Goal: Use online tool/utility: Utilize a website feature to perform a specific function

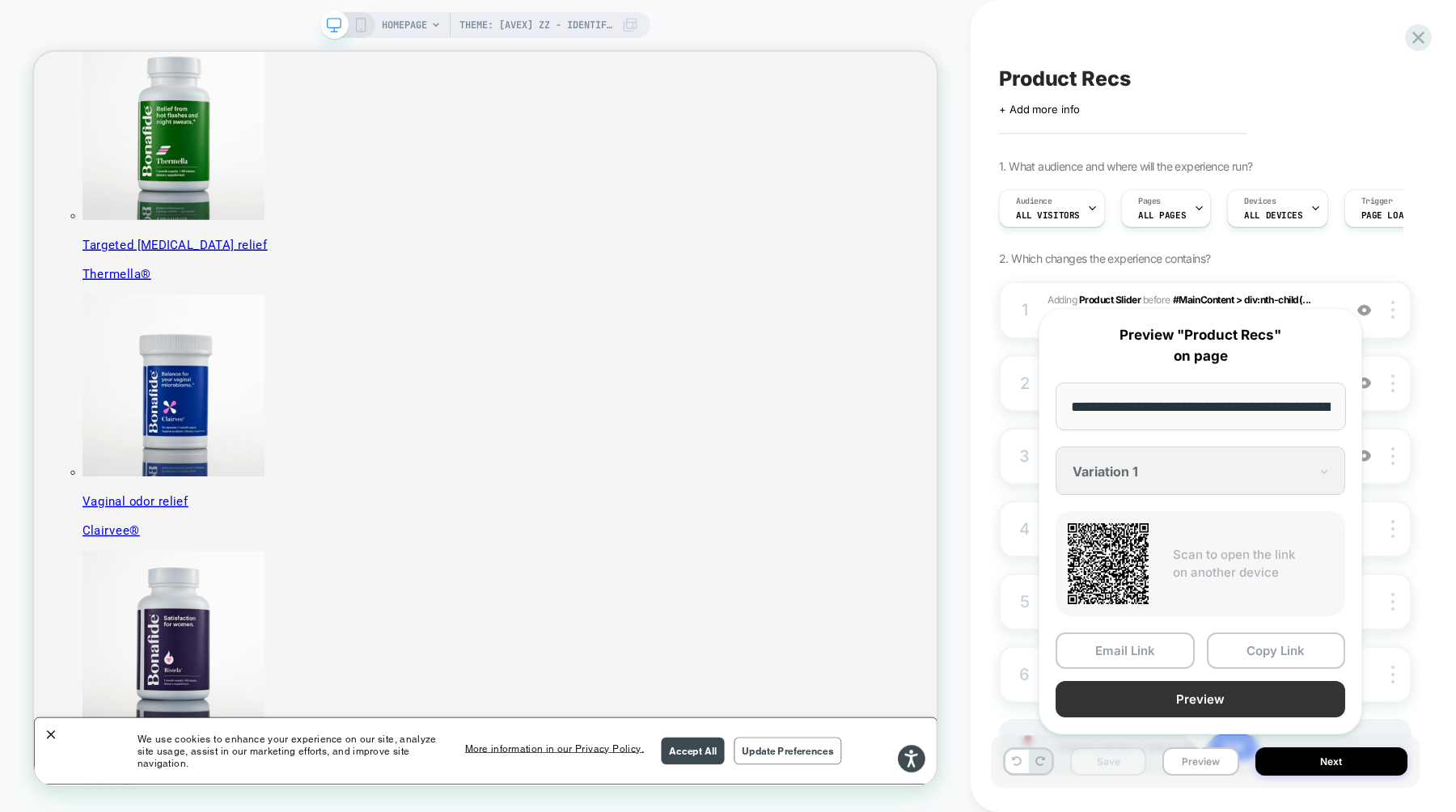
click at [1217, 693] on button "Preview" at bounding box center [1200, 699] width 290 height 37
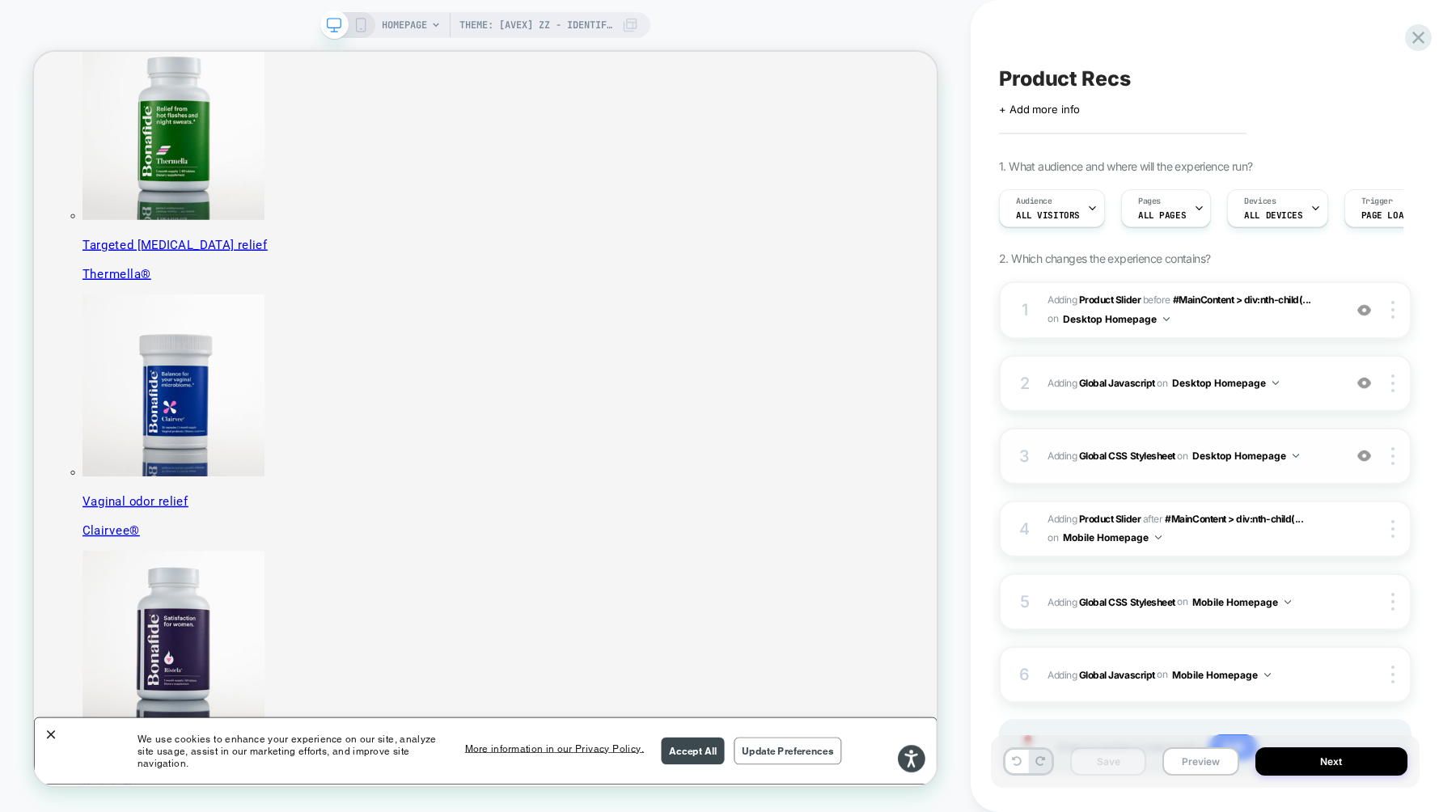
click at [1223, 469] on div "3 Adding Global CSS Stylesheet on Desktop Homepage Add Before Add After Copy to…" at bounding box center [1205, 455] width 413 height 57
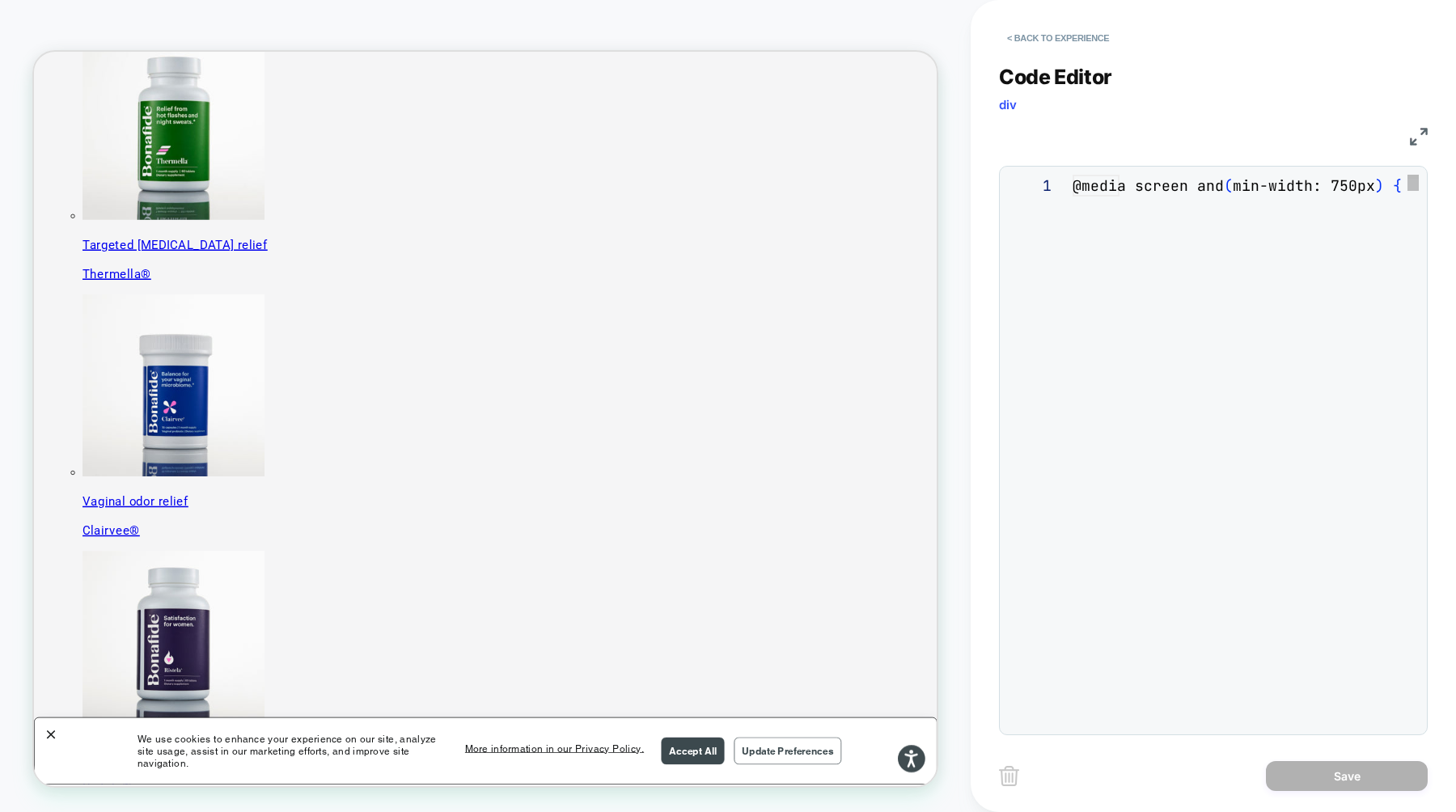
scroll to position [218, 0]
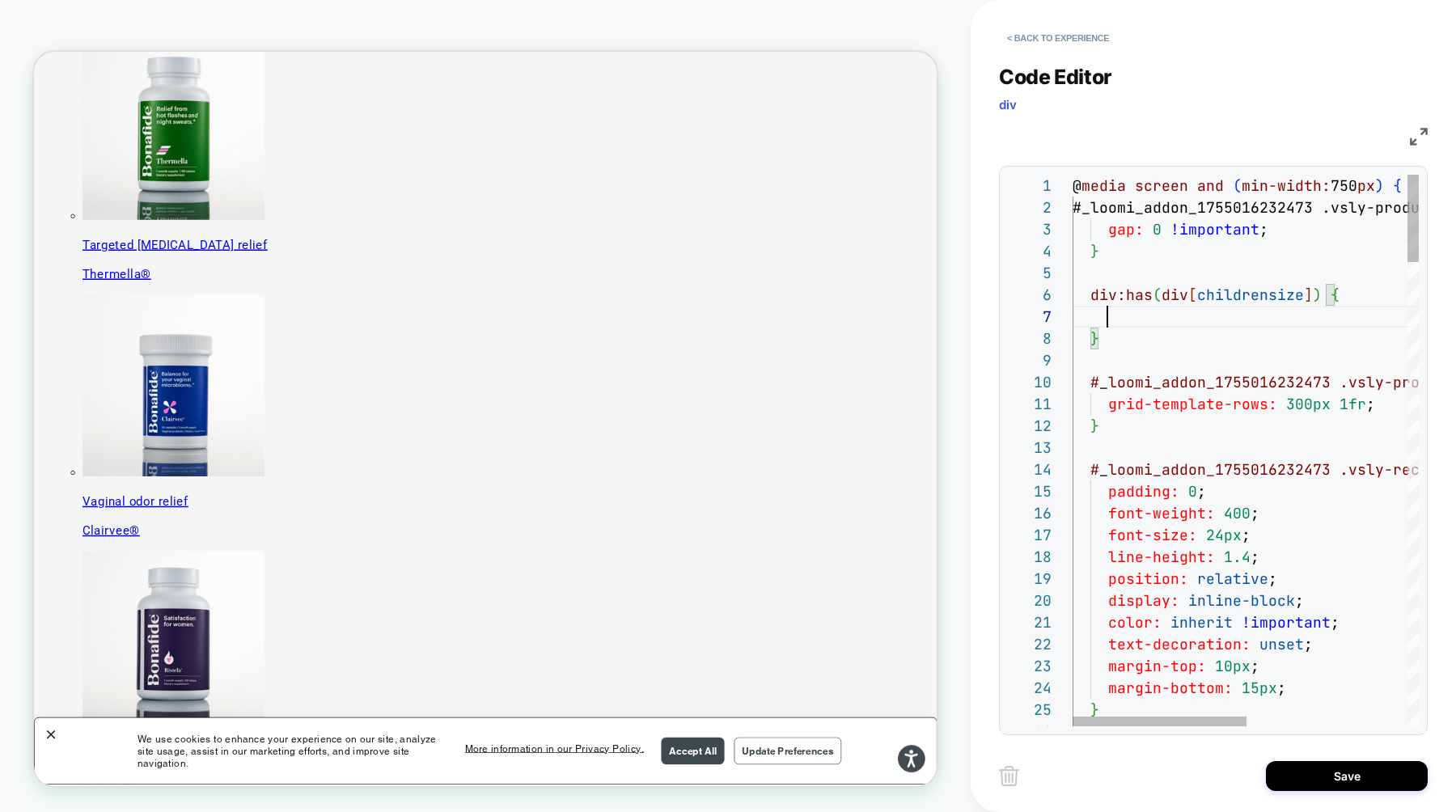
scroll to position [131, 35]
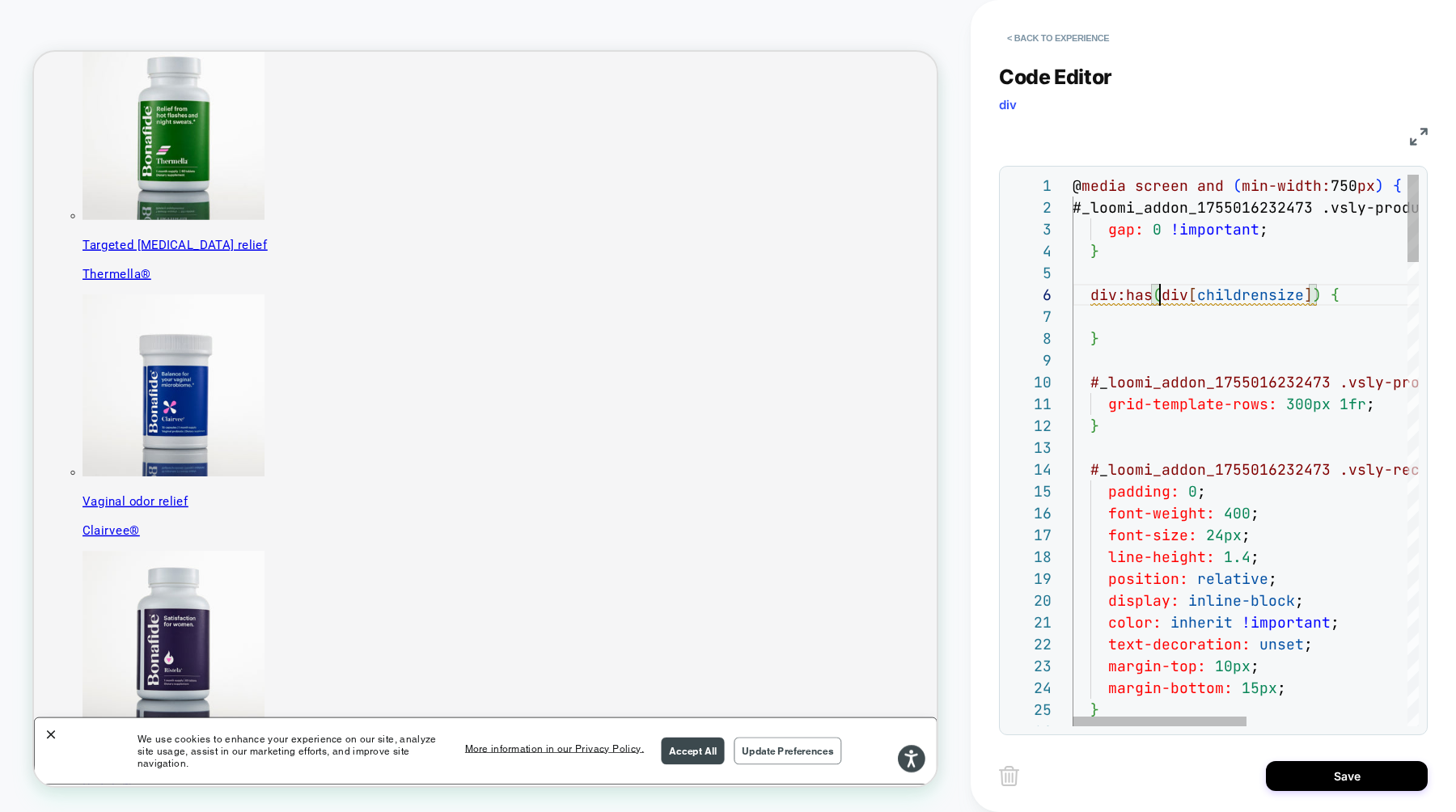
scroll to position [109, 17]
drag, startPoint x: 1159, startPoint y: 296, endPoint x: 1091, endPoint y: 296, distance: 68.0
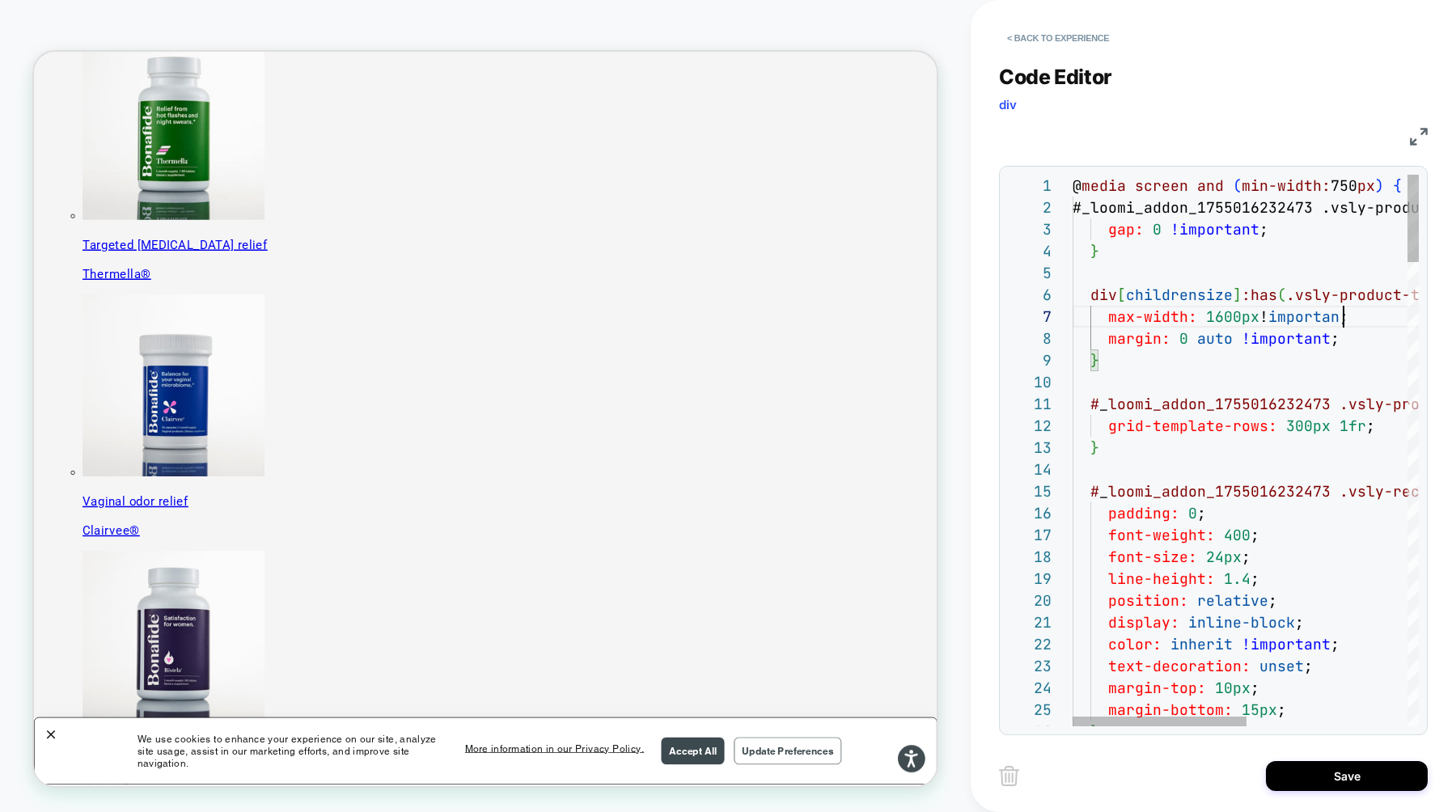
scroll to position [131, 280]
type textarea "**********"
click at [1304, 774] on button "Save" at bounding box center [1346, 775] width 161 height 30
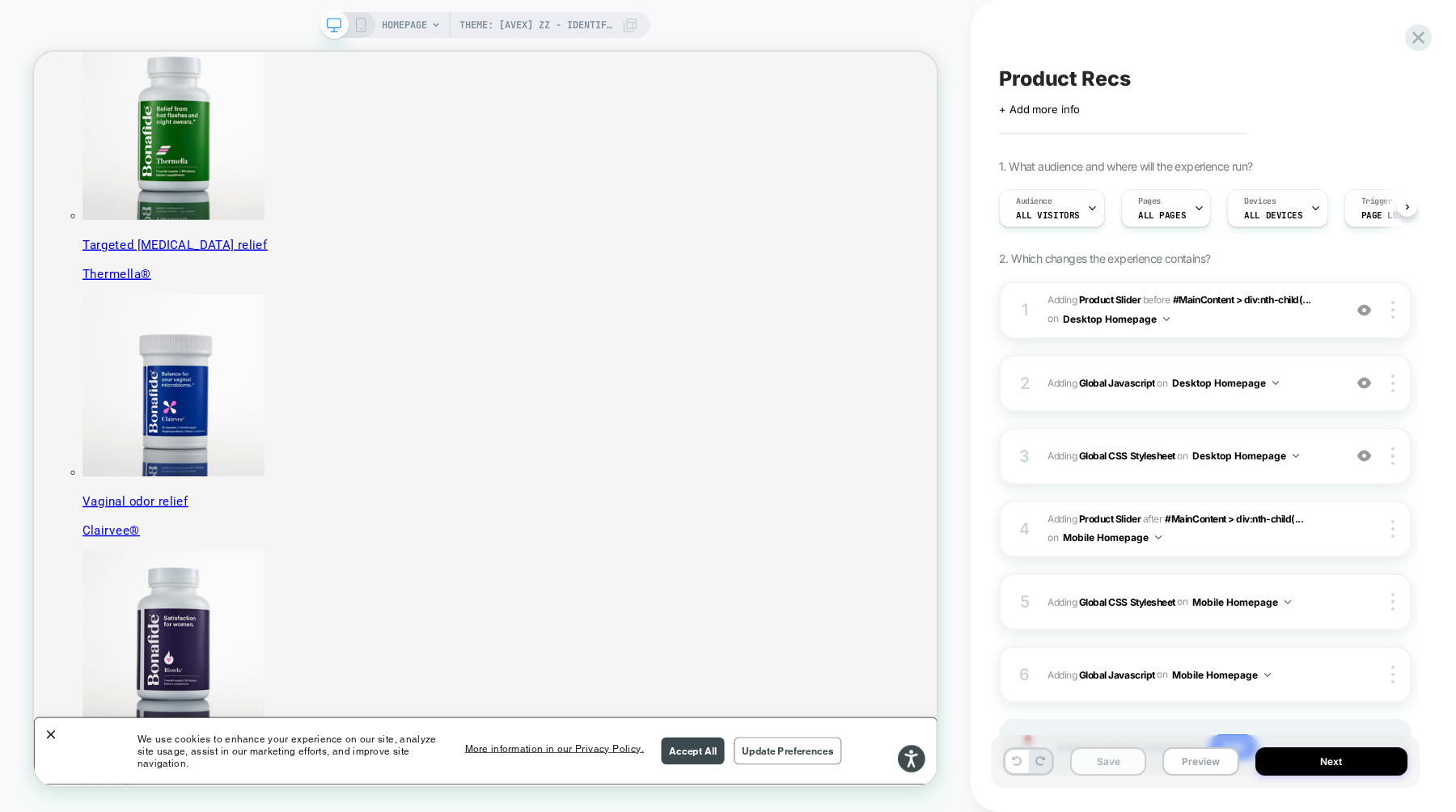
scroll to position [0, 1]
click at [1116, 754] on button "Save" at bounding box center [1108, 761] width 76 height 28
click at [1213, 764] on button "Preview" at bounding box center [1200, 761] width 76 height 28
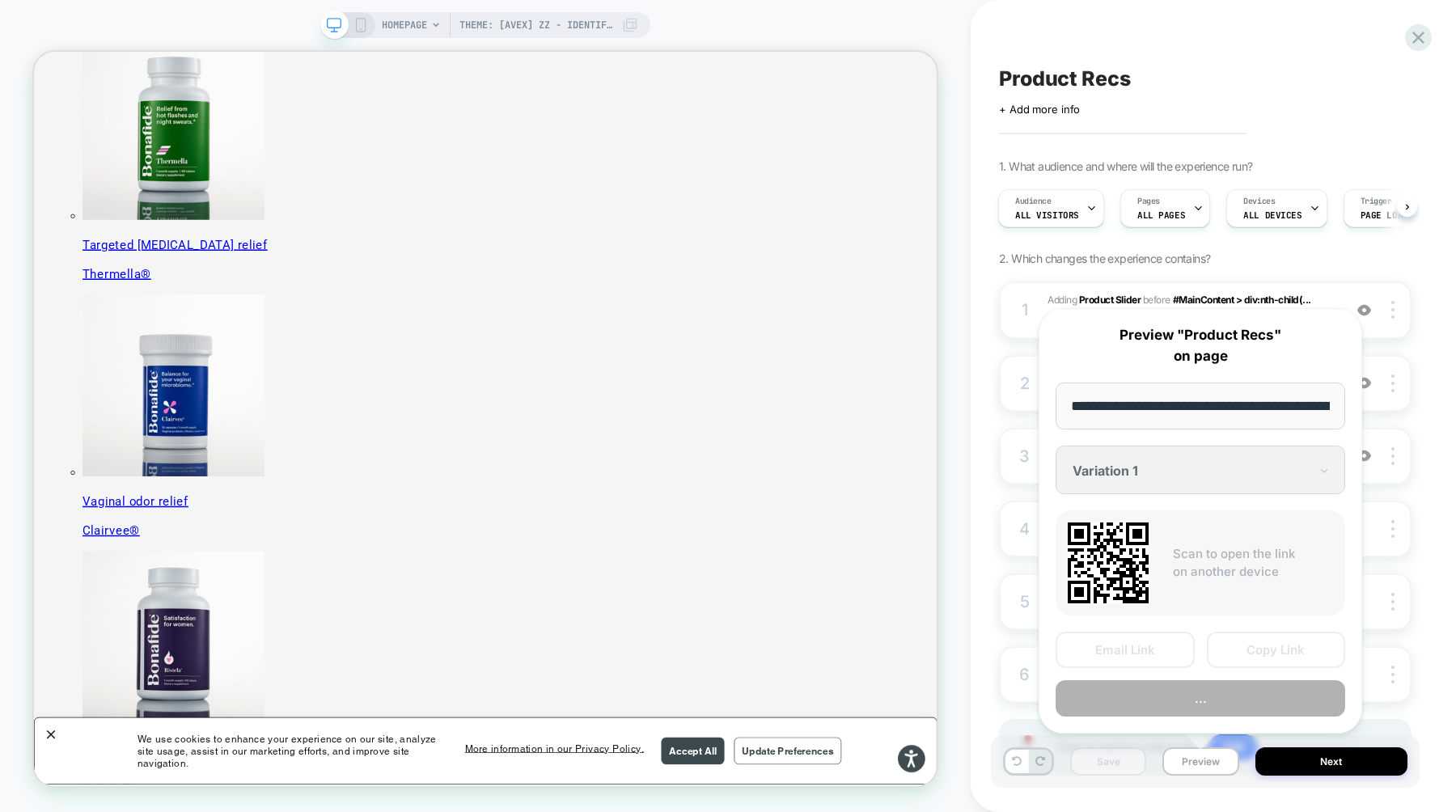
scroll to position [0, 139]
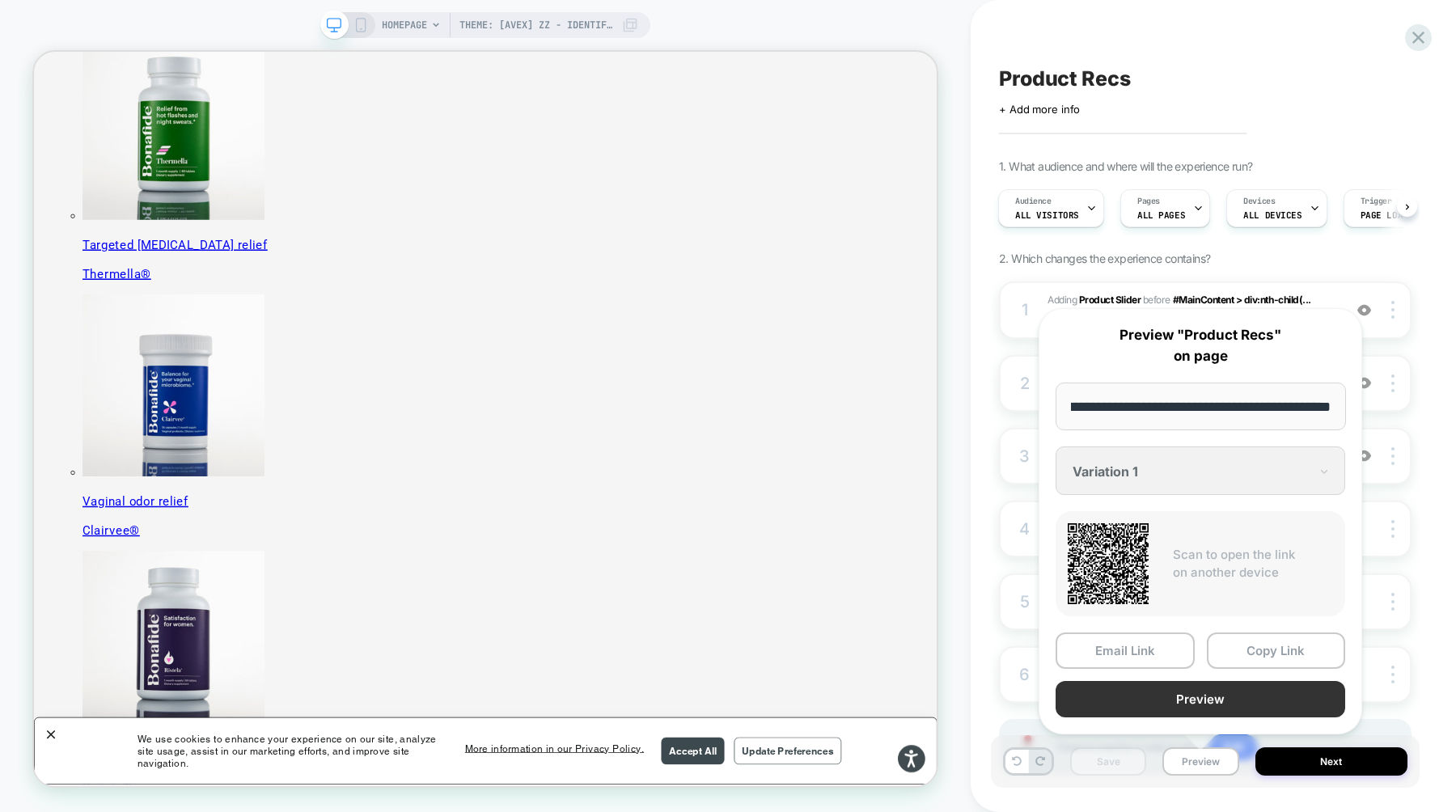
click at [1210, 700] on button "Preview" at bounding box center [1200, 699] width 290 height 37
